Goal: Navigation & Orientation: Find specific page/section

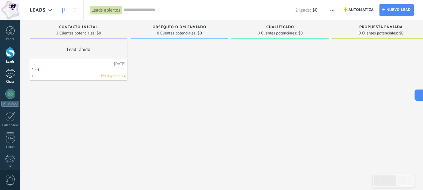
click at [13, 76] on div "1" at bounding box center [10, 73] width 10 height 9
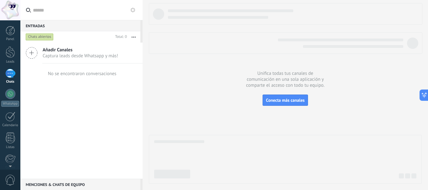
click at [9, 74] on div "1" at bounding box center [10, 73] width 10 height 9
click at [10, 56] on div at bounding box center [10, 52] width 9 height 12
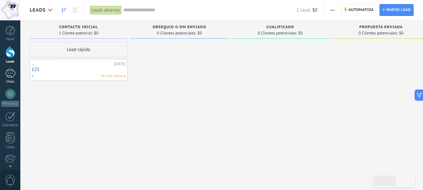
click at [8, 75] on div "1" at bounding box center [10, 73] width 10 height 9
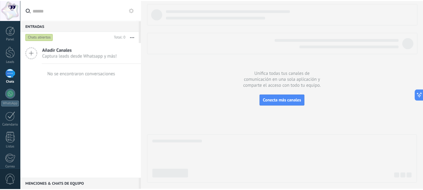
scroll to position [128, 0]
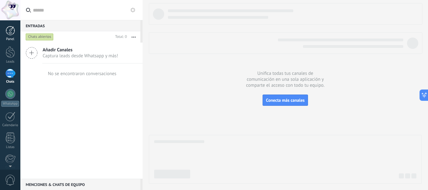
click at [9, 32] on div at bounding box center [10, 30] width 9 height 9
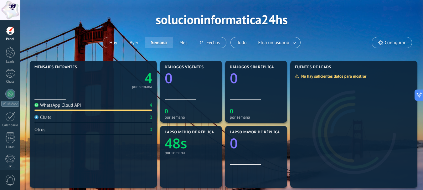
scroll to position [31, 0]
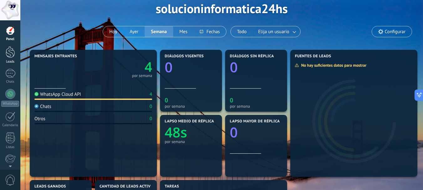
click at [12, 55] on div at bounding box center [10, 52] width 9 height 12
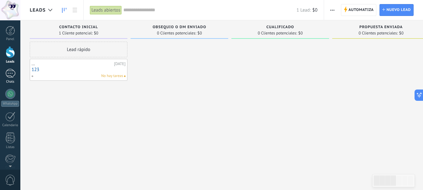
click at [10, 75] on div at bounding box center [10, 73] width 10 height 9
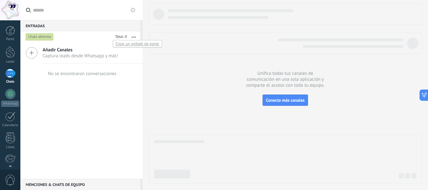
click at [118, 38] on div at bounding box center [120, 37] width 14 height 6
click at [13, 98] on div at bounding box center [10, 94] width 10 height 10
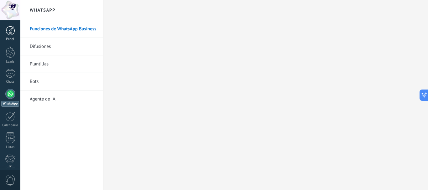
click at [9, 34] on div at bounding box center [10, 30] width 9 height 9
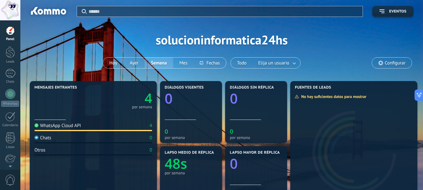
click at [12, 31] on div at bounding box center [10, 30] width 9 height 9
click at [14, 57] on div at bounding box center [10, 52] width 9 height 12
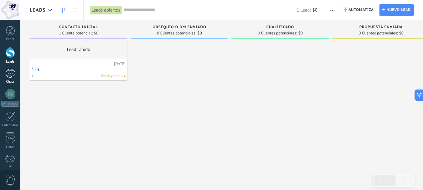
click at [8, 77] on div at bounding box center [10, 73] width 10 height 9
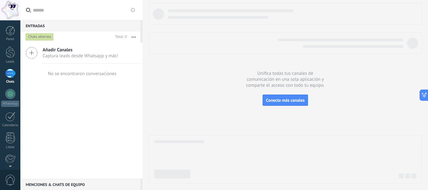
click at [41, 22] on div "Entradas 0" at bounding box center [80, 25] width 120 height 11
click at [43, 25] on div "Entradas 0" at bounding box center [80, 25] width 120 height 11
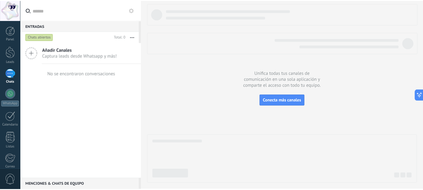
scroll to position [128, 0]
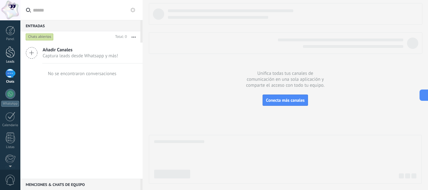
click at [8, 55] on div at bounding box center [10, 52] width 9 height 12
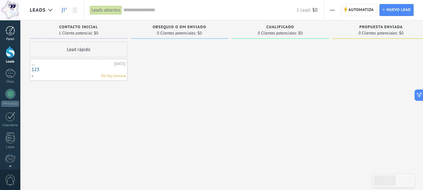
click at [10, 31] on div at bounding box center [10, 30] width 9 height 9
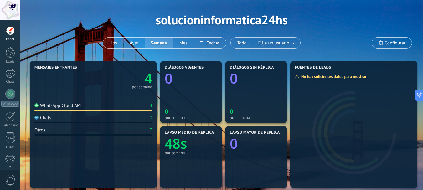
scroll to position [31, 0]
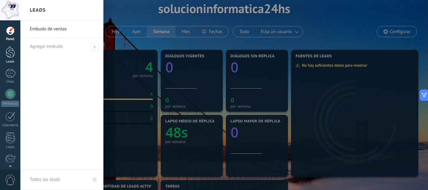
click at [7, 55] on div at bounding box center [10, 52] width 9 height 12
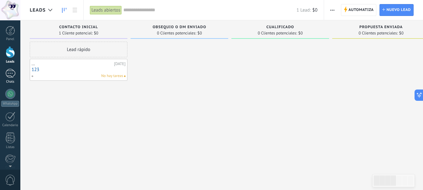
click at [12, 74] on div at bounding box center [10, 73] width 10 height 9
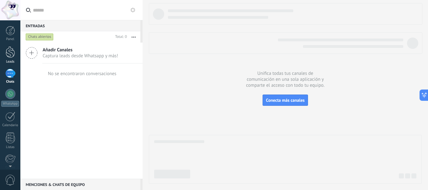
click at [10, 54] on div at bounding box center [10, 52] width 9 height 12
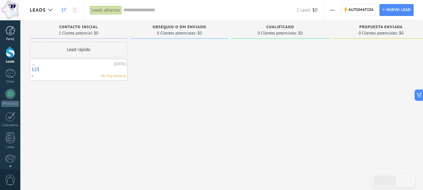
click at [10, 33] on div at bounding box center [10, 30] width 9 height 9
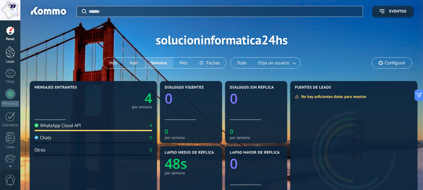
click at [8, 54] on div at bounding box center [10, 52] width 9 height 12
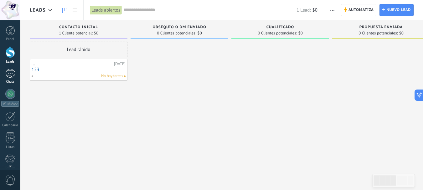
click at [7, 75] on div at bounding box center [10, 73] width 10 height 9
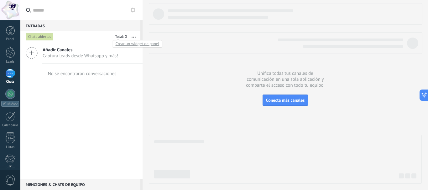
click at [119, 36] on div at bounding box center [120, 37] width 14 height 6
click at [29, 38] on div "Chats abiertos" at bounding box center [40, 37] width 28 height 8
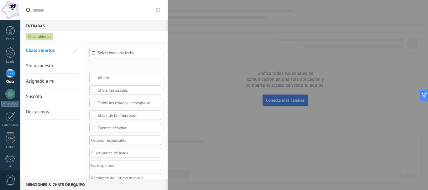
click at [29, 38] on div "Chats abiertos" at bounding box center [40, 37] width 28 height 8
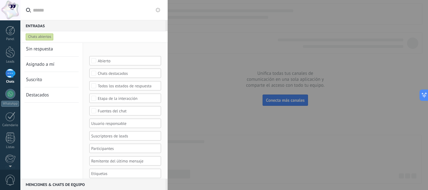
scroll to position [26, 0]
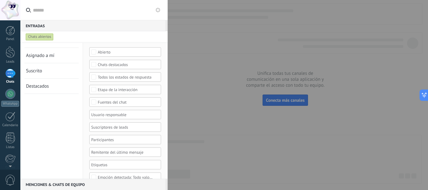
click at [308, 41] on div at bounding box center [214, 95] width 428 height 190
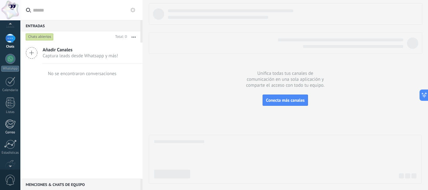
scroll to position [63, 0]
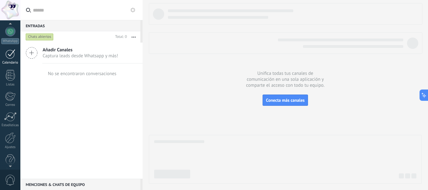
click at [12, 58] on div at bounding box center [10, 54] width 10 height 10
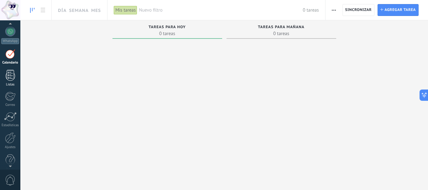
click at [8, 75] on div at bounding box center [10, 75] width 9 height 11
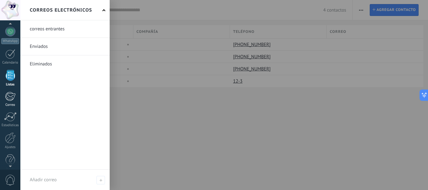
click at [6, 97] on div at bounding box center [10, 96] width 10 height 9
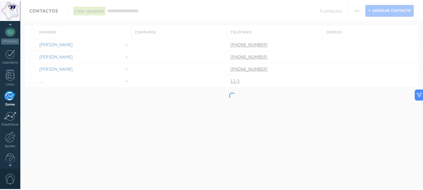
scroll to position [61, 0]
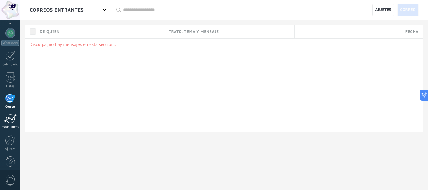
click at [10, 120] on div at bounding box center [10, 118] width 13 height 9
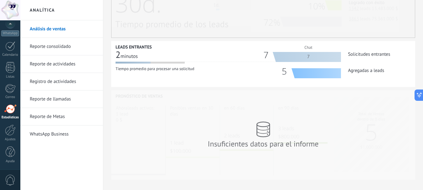
scroll to position [225, 0]
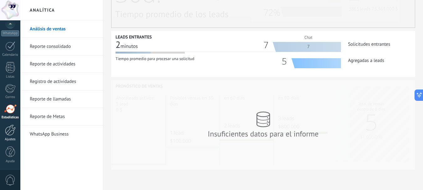
click at [6, 133] on div at bounding box center [10, 130] width 11 height 11
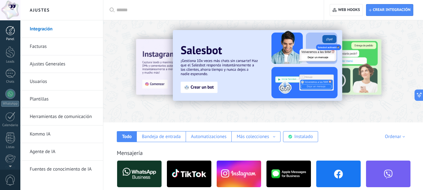
click at [10, 32] on div at bounding box center [10, 30] width 9 height 9
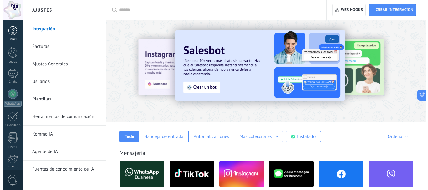
scroll to position [128, 0]
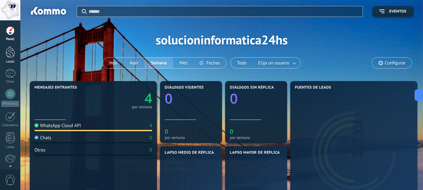
click at [10, 54] on div at bounding box center [10, 52] width 9 height 12
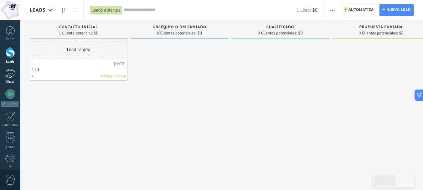
click at [14, 73] on div at bounding box center [10, 73] width 10 height 9
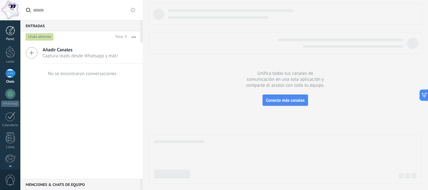
click at [8, 32] on div at bounding box center [10, 30] width 9 height 9
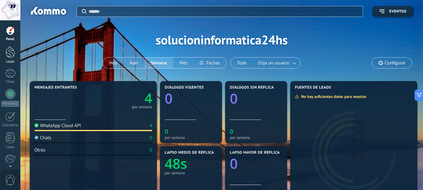
click at [13, 52] on div at bounding box center [10, 52] width 9 height 12
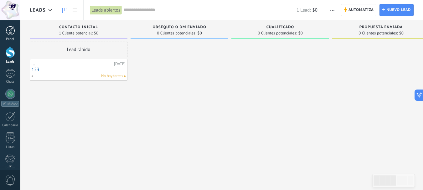
click at [11, 32] on div at bounding box center [10, 30] width 9 height 9
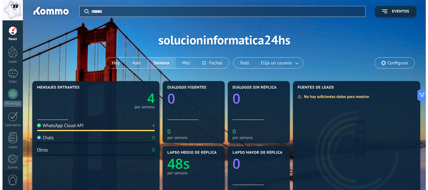
scroll to position [128, 0]
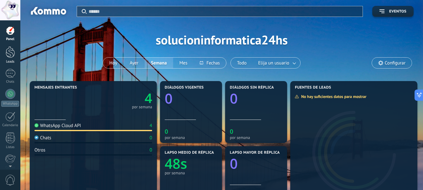
click at [15, 50] on link "Leads" at bounding box center [10, 55] width 20 height 18
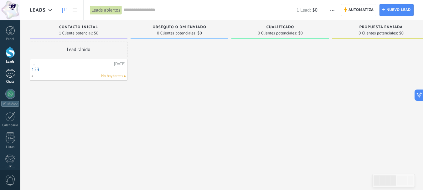
click at [11, 73] on div at bounding box center [10, 73] width 10 height 9
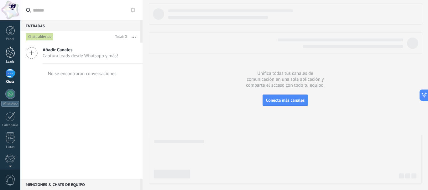
scroll to position [128, 0]
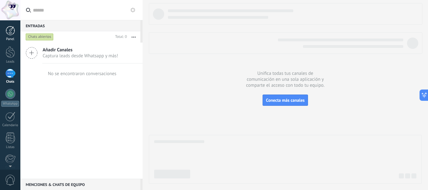
click at [11, 33] on div at bounding box center [10, 30] width 9 height 9
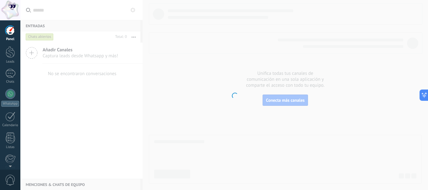
scroll to position [128, 0]
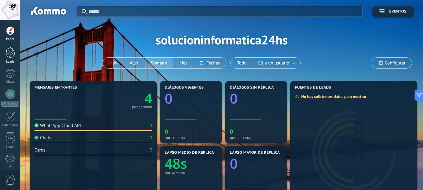
click at [9, 53] on div at bounding box center [10, 52] width 9 height 12
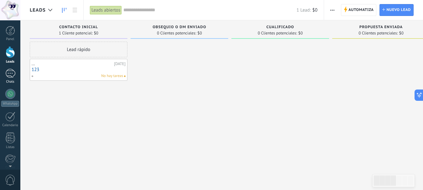
click at [8, 76] on div at bounding box center [10, 73] width 10 height 9
